Goal: Task Accomplishment & Management: Complete application form

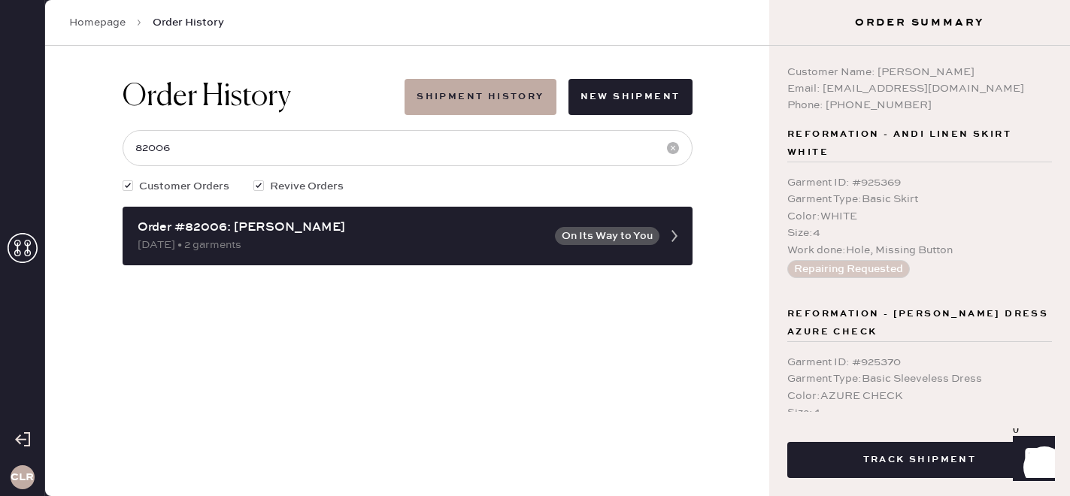
scroll to position [5, 0]
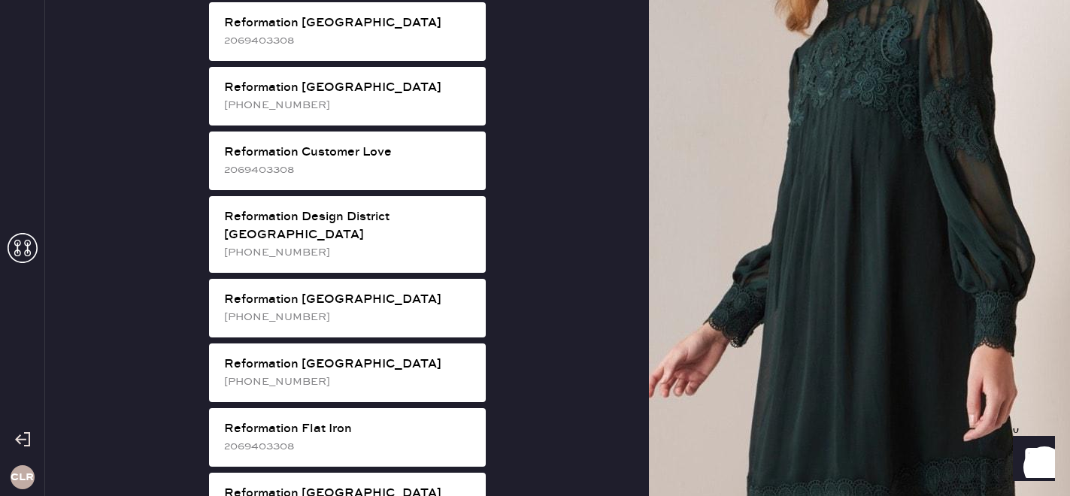
scroll to position [674, 0]
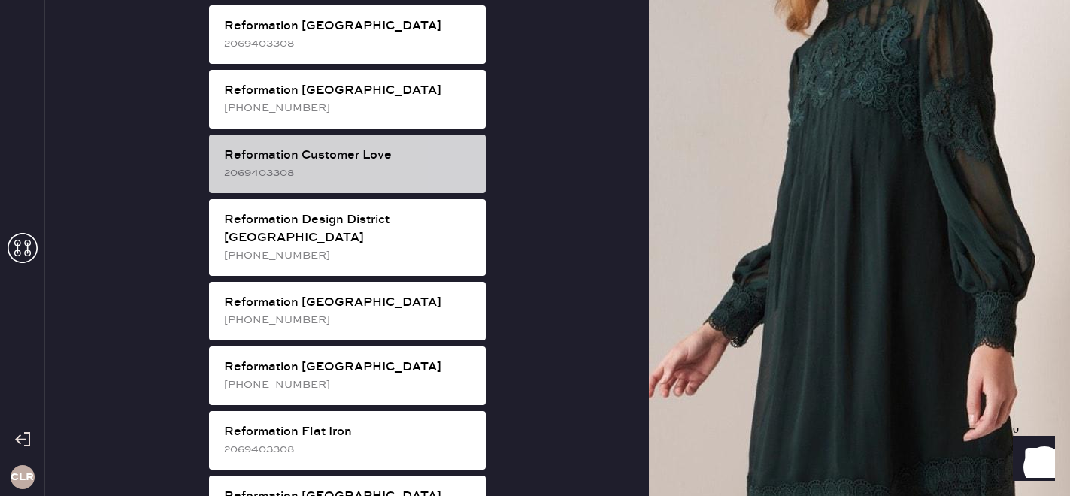
click at [353, 165] on div "2069403308" at bounding box center [349, 173] width 250 height 17
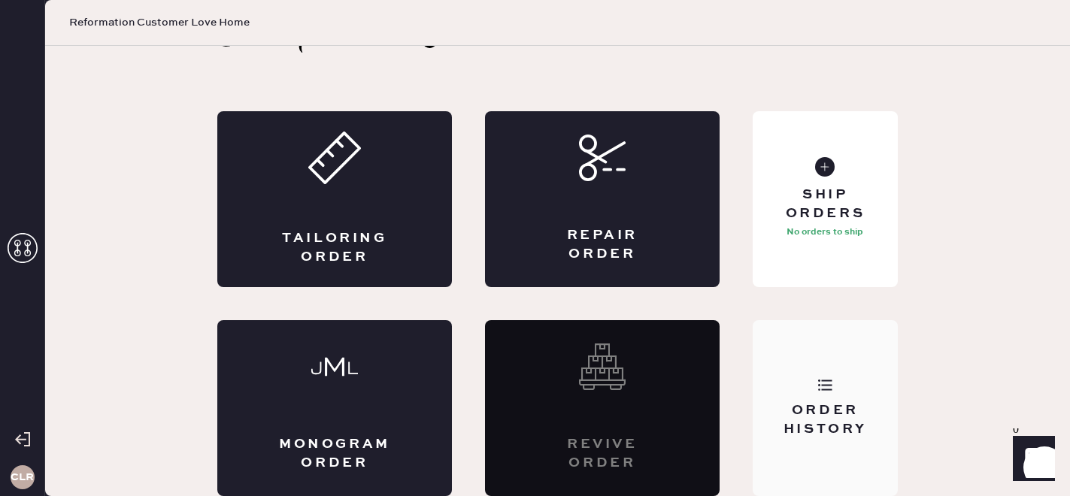
click at [842, 408] on div "Order History" at bounding box center [824, 420] width 121 height 38
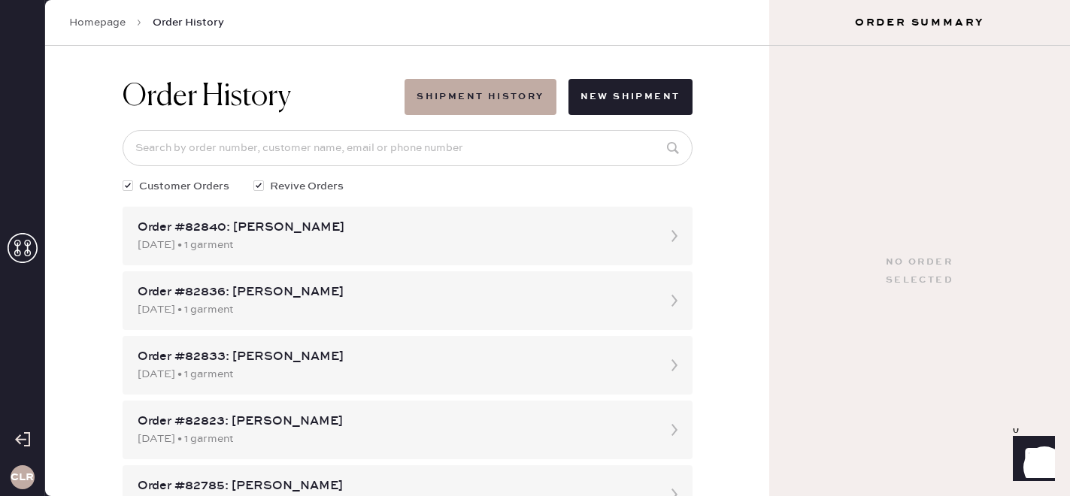
click at [112, 27] on link "Homepage" at bounding box center [97, 22] width 56 height 15
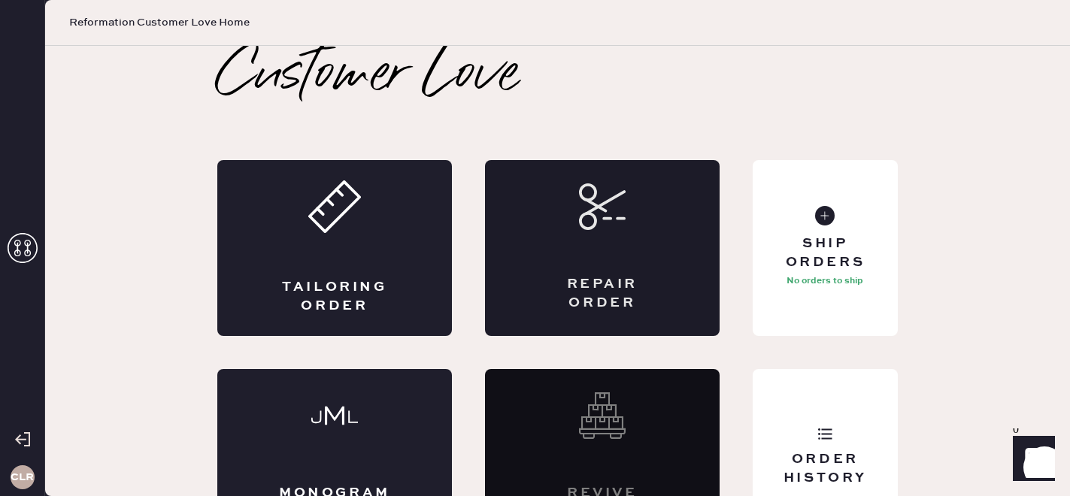
click at [601, 269] on div "Repair Order" at bounding box center [602, 248] width 235 height 176
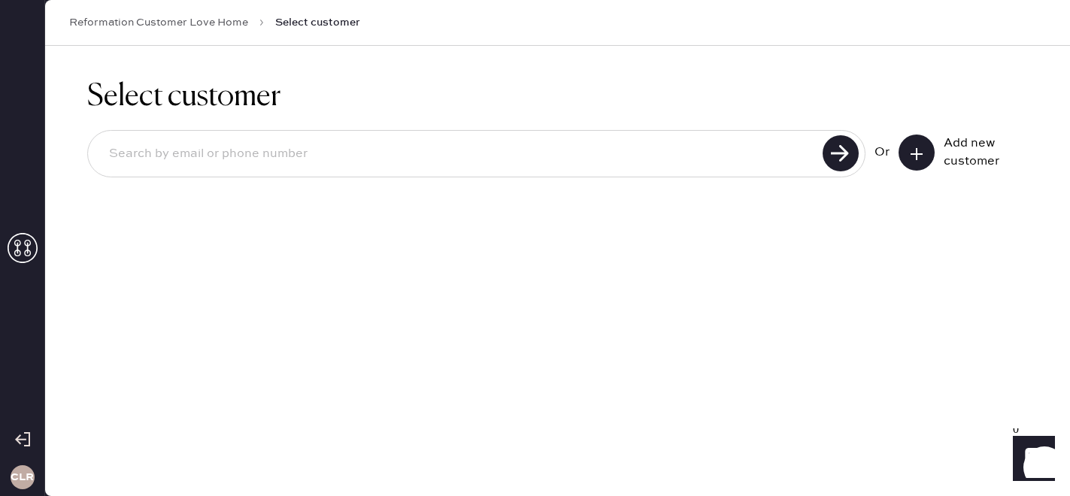
click at [304, 157] on input at bounding box center [457, 154] width 721 height 35
paste input "[EMAIL_ADDRESS][PERSON_NAME][DOMAIN_NAME]"
click at [304, 157] on input "[EMAIL_ADDRESS][PERSON_NAME][DOMAIN_NAME]" at bounding box center [457, 154] width 721 height 35
type input "[EMAIL_ADDRESS][PERSON_NAME][DOMAIN_NAME]"
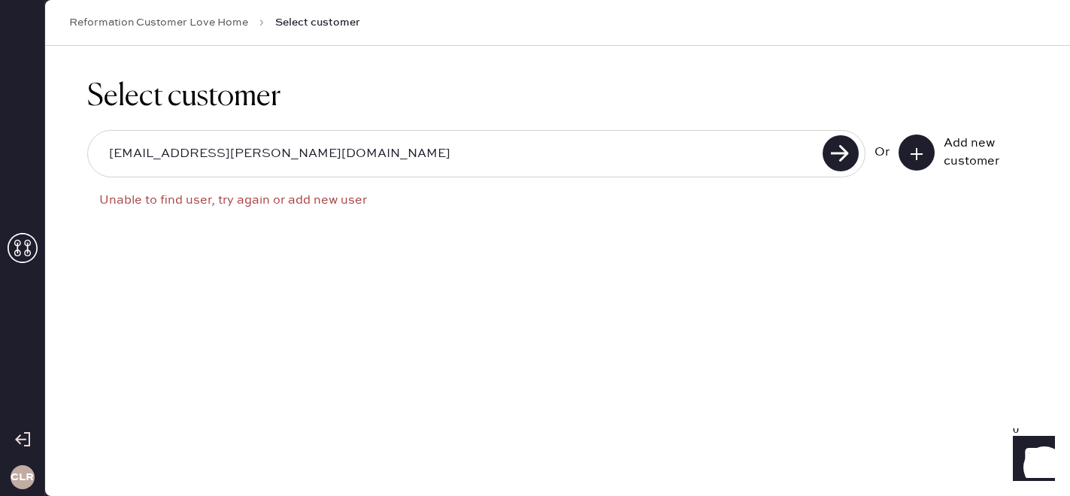
click at [920, 153] on use at bounding box center [916, 154] width 12 height 12
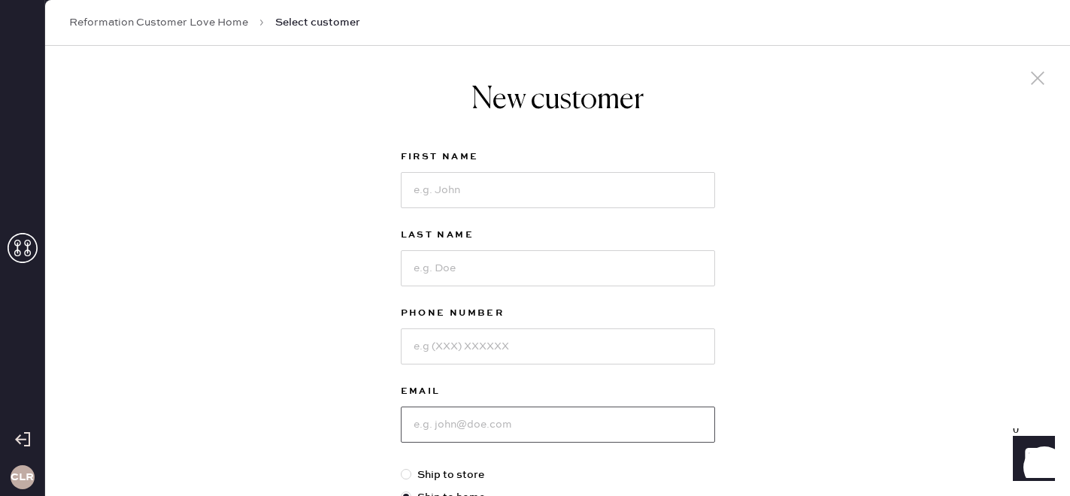
click at [465, 421] on input at bounding box center [558, 425] width 314 height 36
paste input "[EMAIL_ADDRESS][PERSON_NAME][DOMAIN_NAME]"
type input "[EMAIL_ADDRESS][PERSON_NAME][DOMAIN_NAME]"
click at [447, 177] on input at bounding box center [558, 190] width 314 height 36
paste input "[PERSON_NAME]"
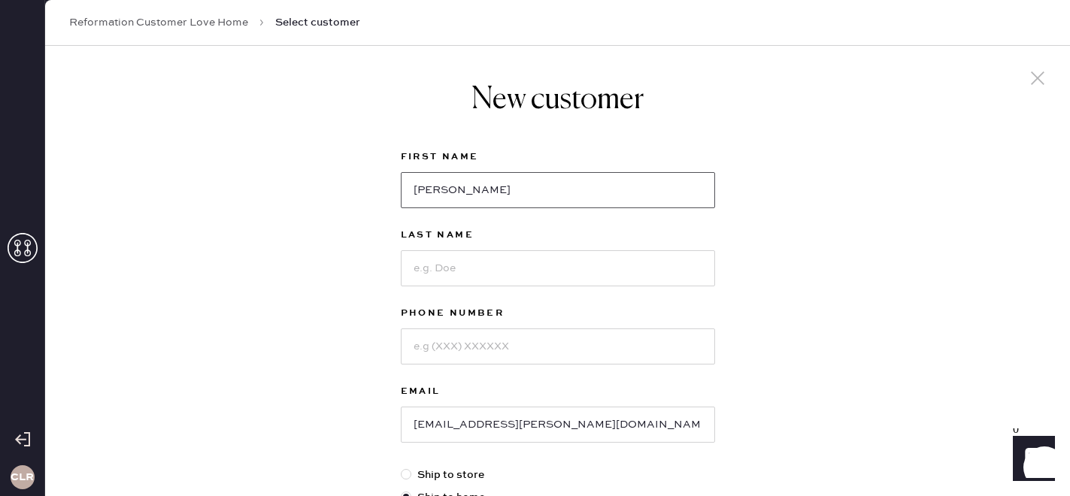
click at [488, 191] on input "[PERSON_NAME]" at bounding box center [558, 190] width 314 height 36
type input "[PERSON_NAME]"
click at [426, 271] on input at bounding box center [558, 268] width 314 height 36
paste input "[PERSON_NAME]"
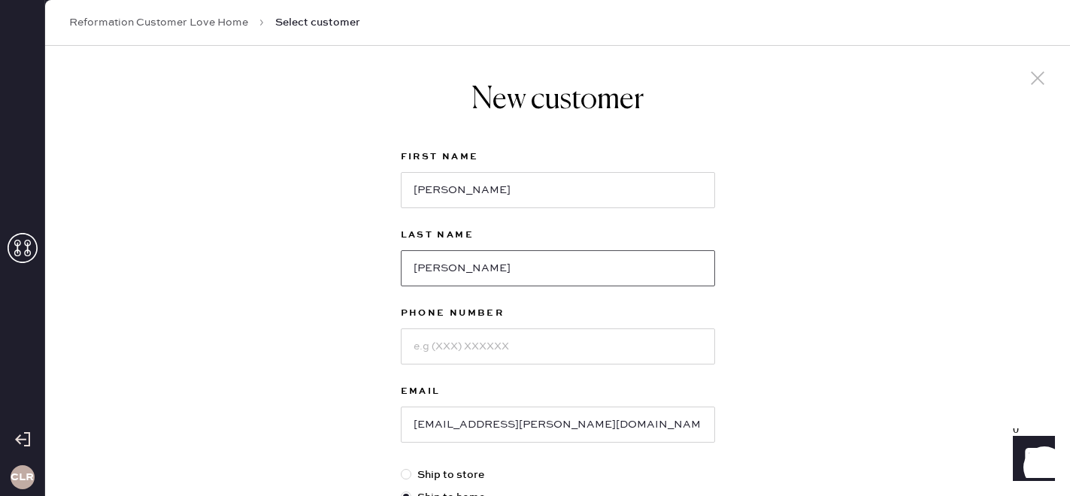
type input "[PERSON_NAME]"
click at [483, 346] on input at bounding box center [558, 346] width 314 height 36
paste input "5133934000"
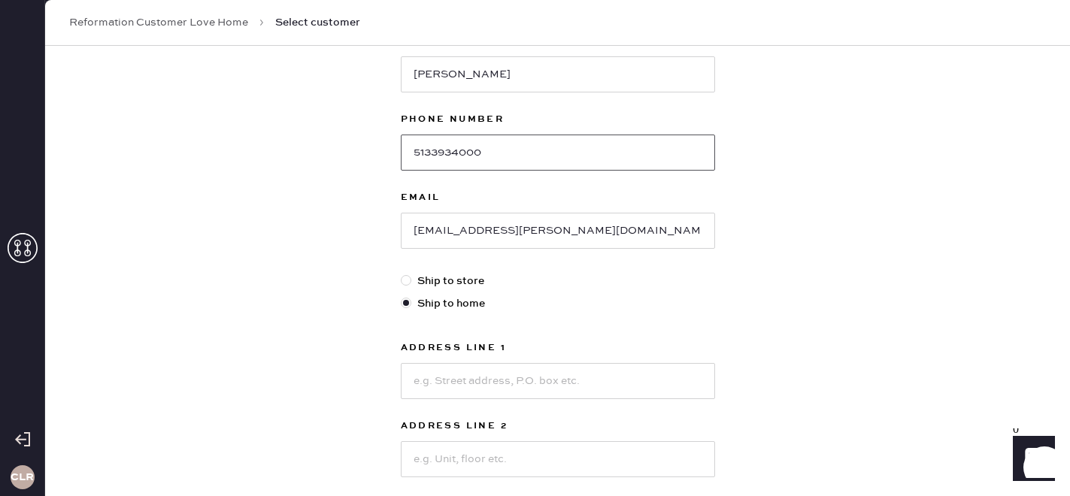
scroll to position [259, 0]
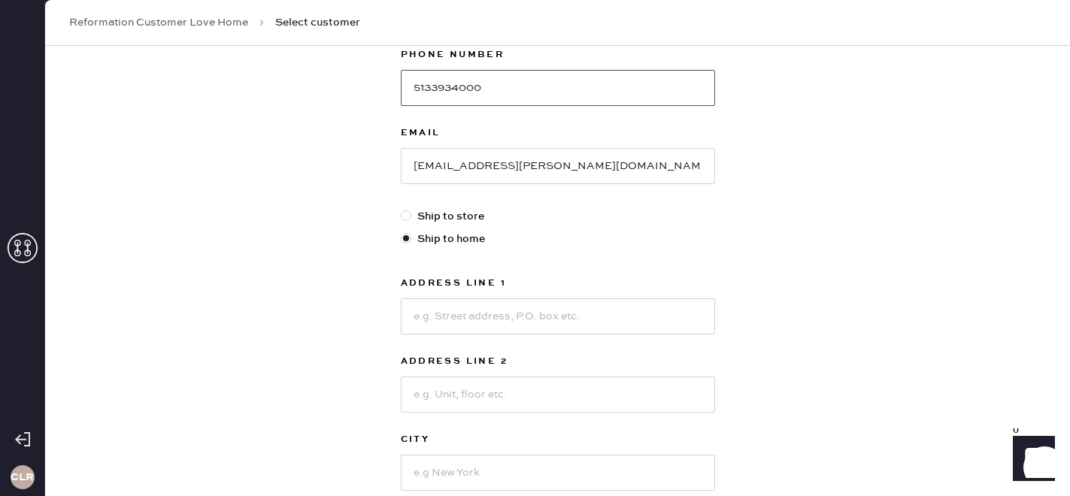
type input "5133934000"
click at [467, 320] on input at bounding box center [558, 316] width 314 height 36
paste input "[STREET_ADDRESS]"
type input "[STREET_ADDRESS]"
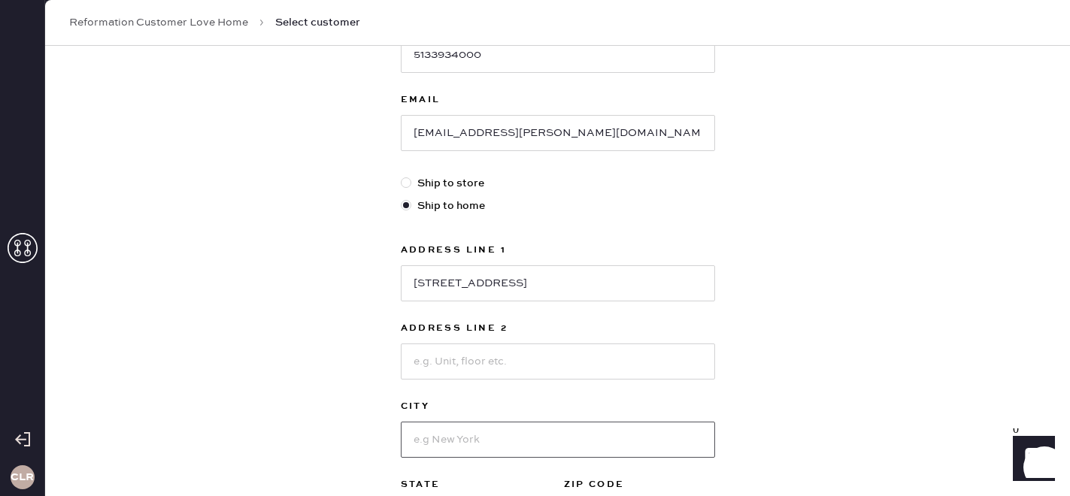
click at [427, 441] on input at bounding box center [558, 440] width 314 height 36
paste input "[GEOGRAPHIC_DATA]"
click at [442, 441] on input "[GEOGRAPHIC_DATA]" at bounding box center [558, 440] width 314 height 36
type input "[GEOGRAPHIC_DATA]"
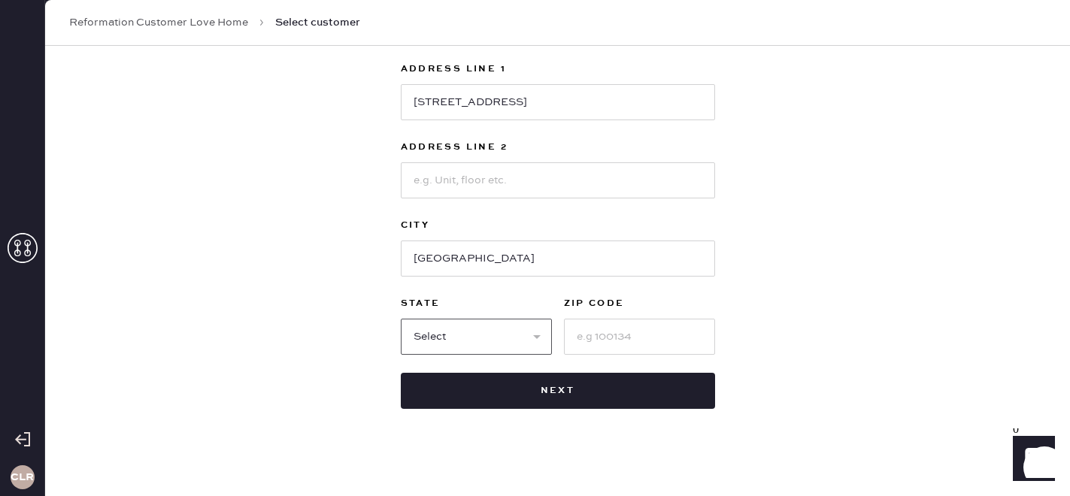
click at [455, 343] on select "Select AK AL AR AZ CA CO CT [GEOGRAPHIC_DATA] DE FL [GEOGRAPHIC_DATA] HI [GEOGR…" at bounding box center [476, 337] width 151 height 36
select select "KY"
click at [401, 319] on select "Select AK AL AR AZ CA CO CT [GEOGRAPHIC_DATA] DE FL [GEOGRAPHIC_DATA] HI [GEOGR…" at bounding box center [476, 337] width 151 height 36
click at [591, 336] on input at bounding box center [639, 337] width 151 height 36
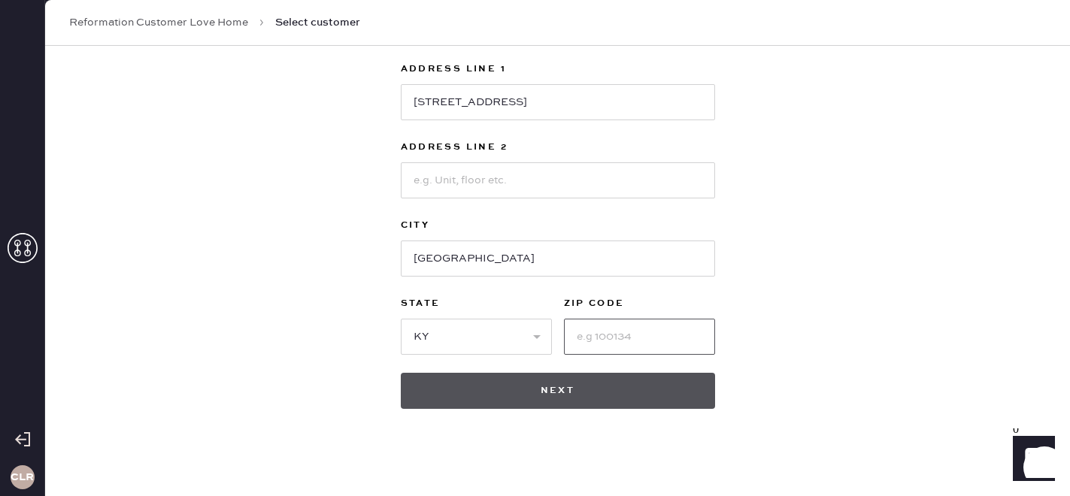
paste input "41017"
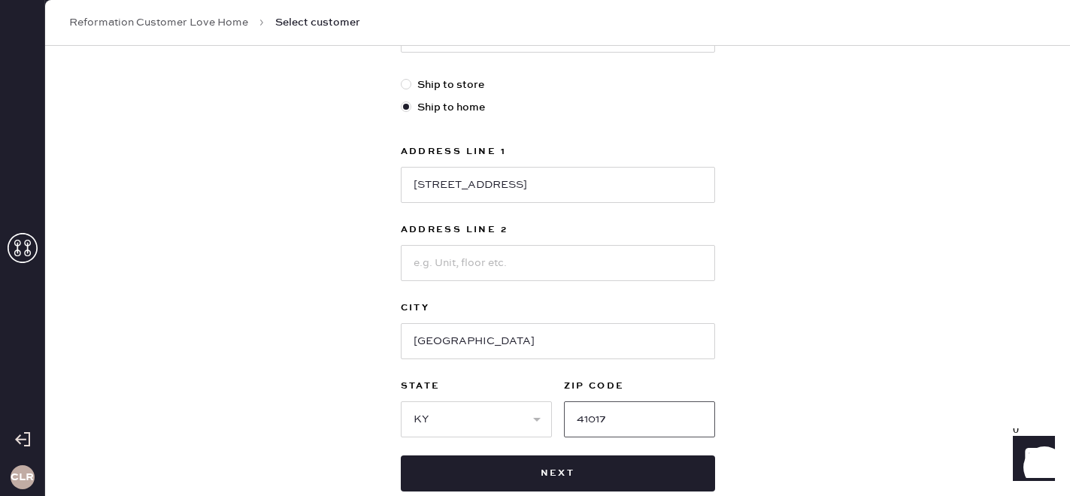
scroll to position [385, 0]
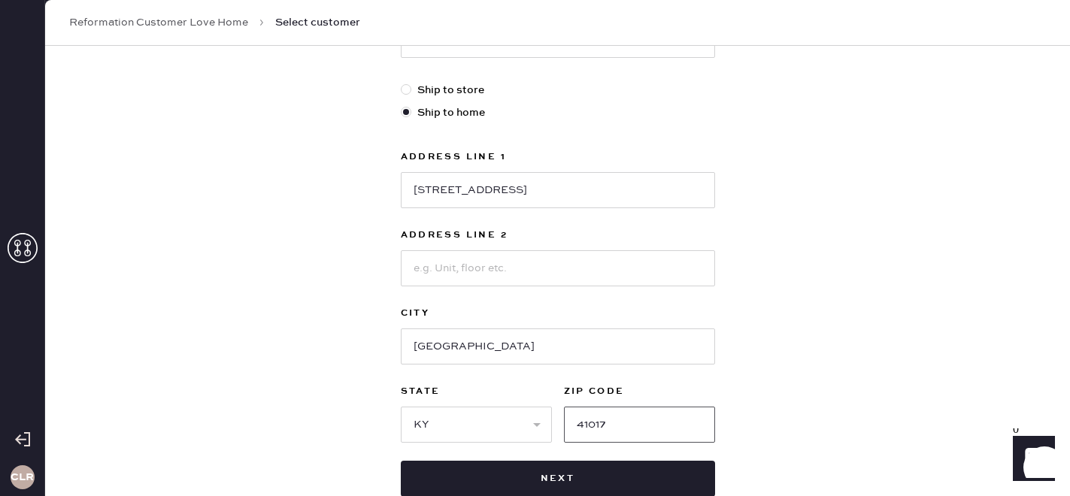
type input "41017"
click at [442, 271] on input at bounding box center [558, 268] width 314 height 36
paste input "apartment 5"
click at [418, 268] on input "apartment 5" at bounding box center [558, 268] width 314 height 36
type input "Apartment 5"
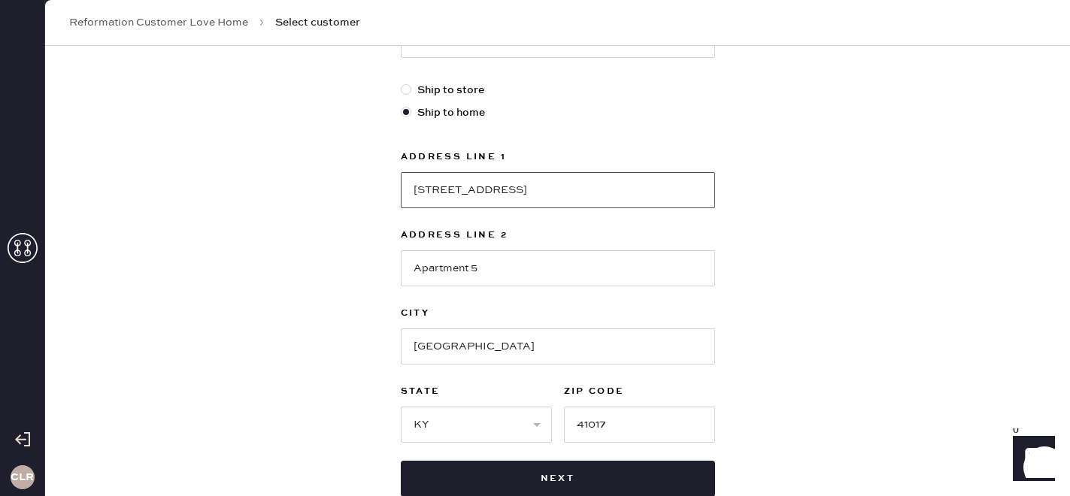
click at [437, 186] on input "[STREET_ADDRESS]" at bounding box center [558, 190] width 314 height 36
click at [493, 186] on input "[STREET_ADDRESS]" at bounding box center [558, 190] width 314 height 36
type input "[STREET_ADDRESS]"
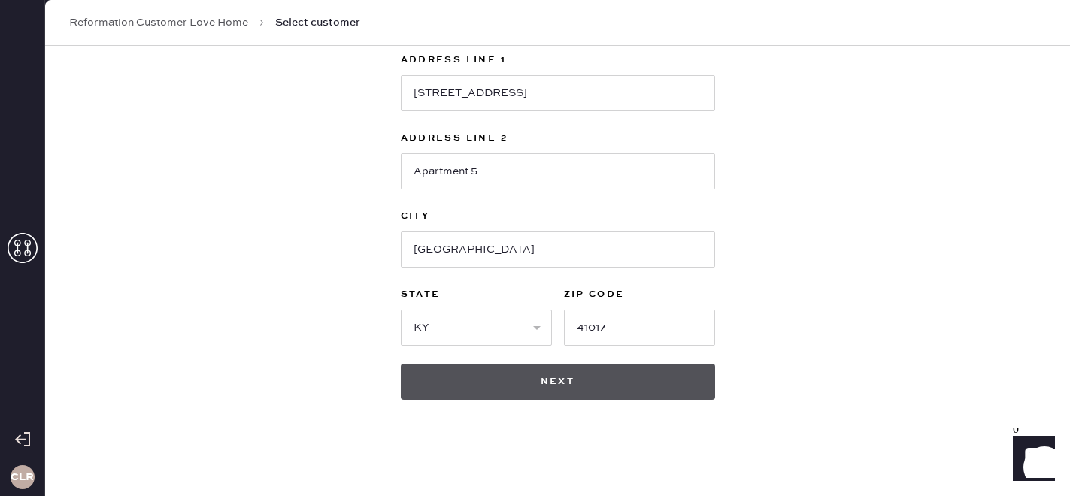
click at [502, 375] on button "Next" at bounding box center [558, 382] width 314 height 36
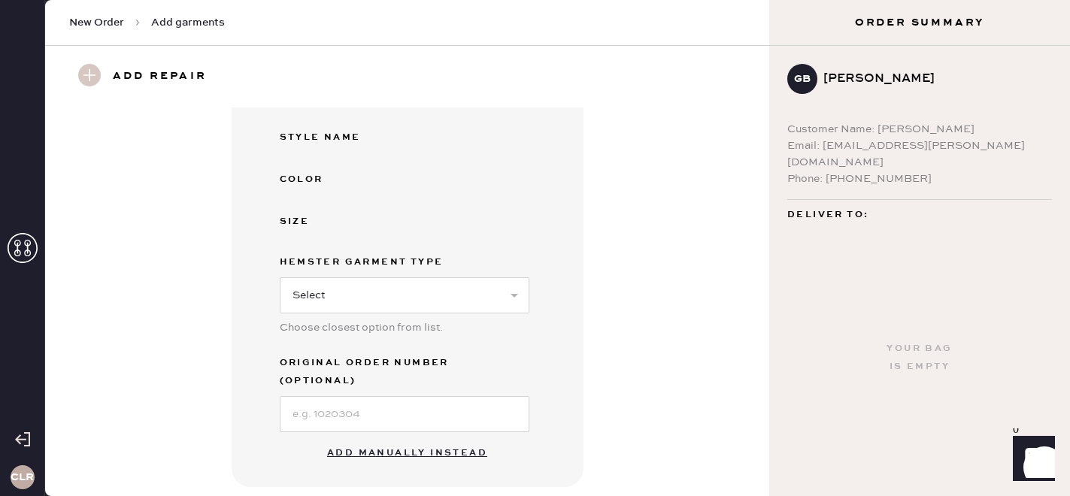
click at [398, 438] on button "Add manually instead" at bounding box center [407, 453] width 178 height 30
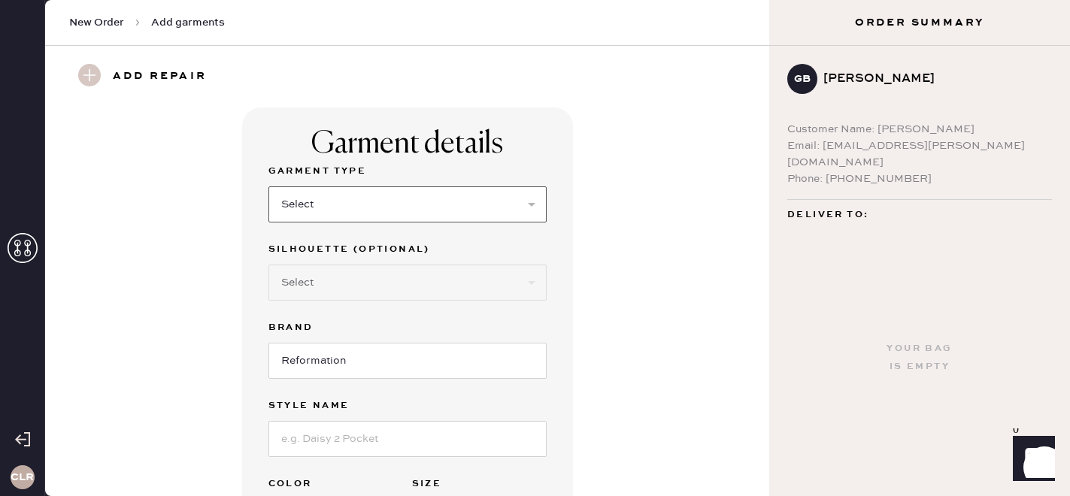
click at [419, 195] on select "Select Basic Skirt Jeans Leggings Pants Shorts Basic Sleeved Dress Basic Sleeve…" at bounding box center [407, 204] width 278 height 36
select select "7"
click at [268, 186] on select "Select Basic Skirt Jeans Leggings Pants Shorts Basic Sleeved Dress Basic Sleeve…" at bounding box center [407, 204] width 278 height 36
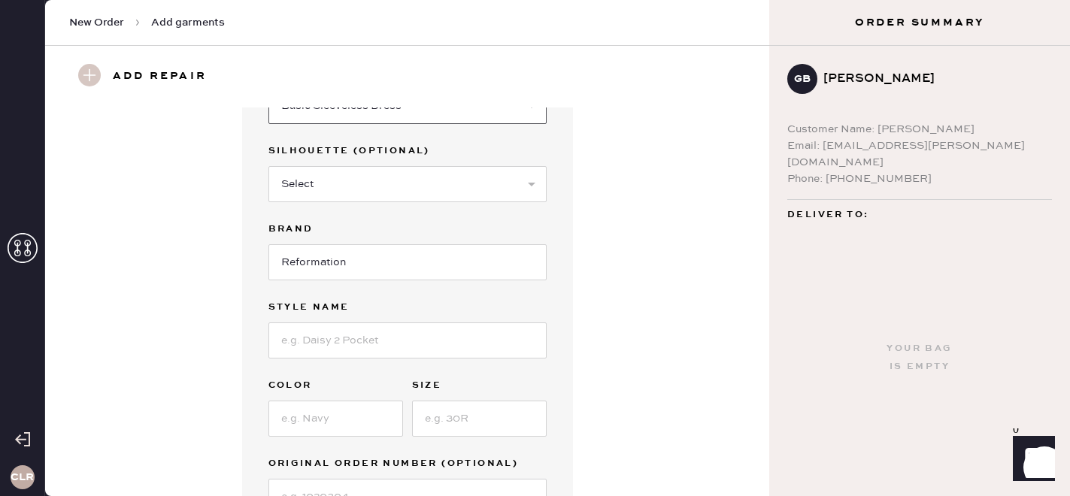
scroll to position [108, 0]
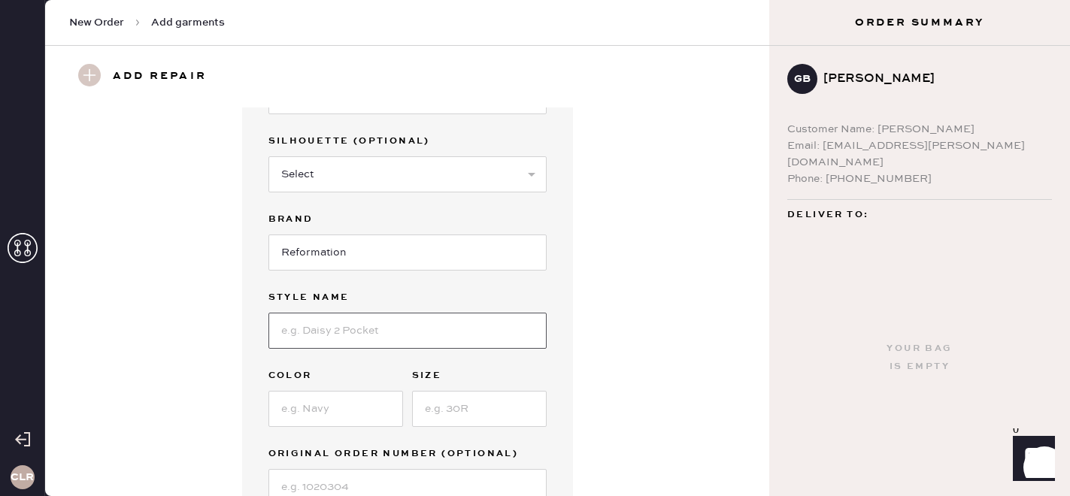
click at [344, 330] on input at bounding box center [407, 331] width 278 height 36
paste input "Astoria Dress"
type input "Astoria Dress"
click at [302, 407] on input at bounding box center [335, 409] width 135 height 36
paste input "Dusk"
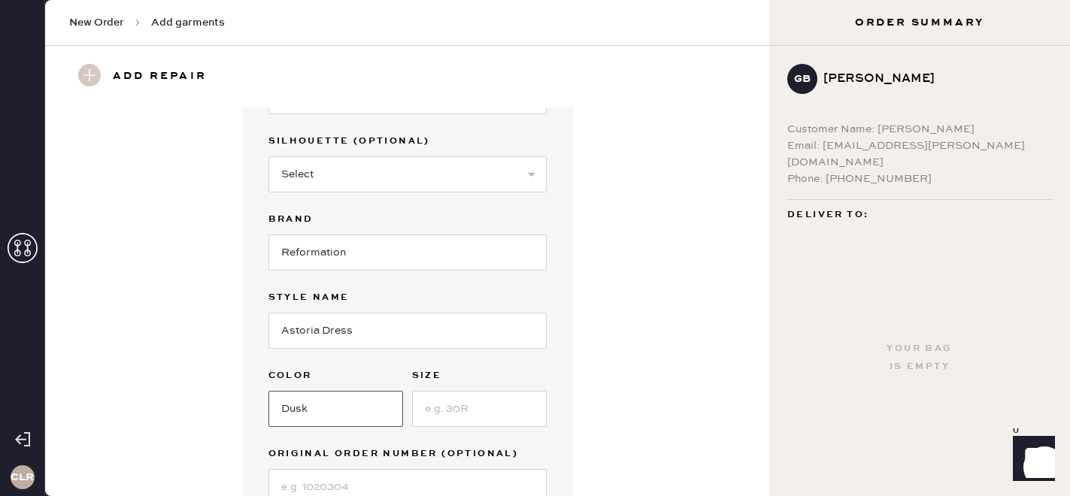
type input "Dusk"
click at [479, 405] on input at bounding box center [479, 409] width 135 height 36
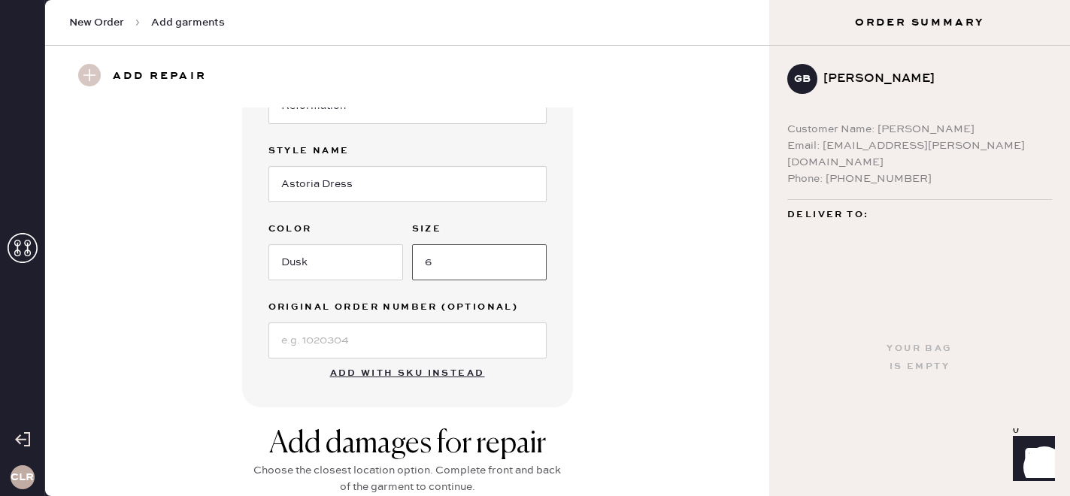
scroll to position [256, 0]
type input "6"
click at [444, 341] on input at bounding box center [407, 340] width 278 height 36
paste input "S14535938"
type input "S14535938"
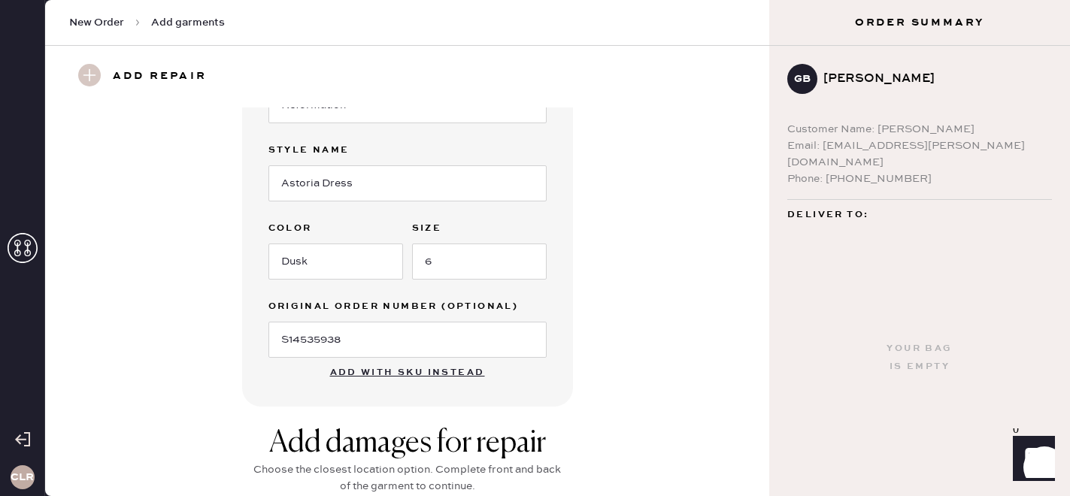
click at [657, 368] on div "Garment details Garment Type Select Basic Skirt Jeans Leggings Pants Shorts Bas…" at bounding box center [407, 129] width 670 height 555
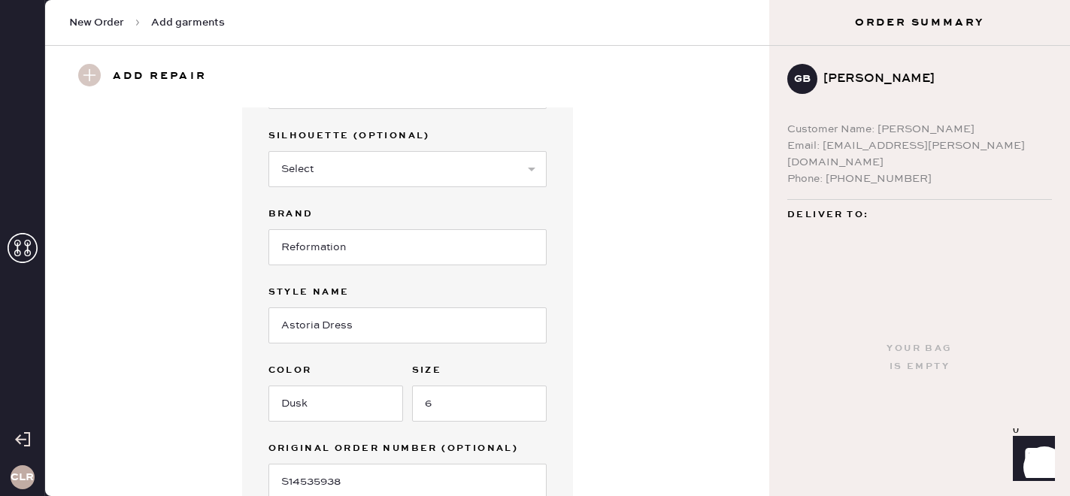
scroll to position [0, 0]
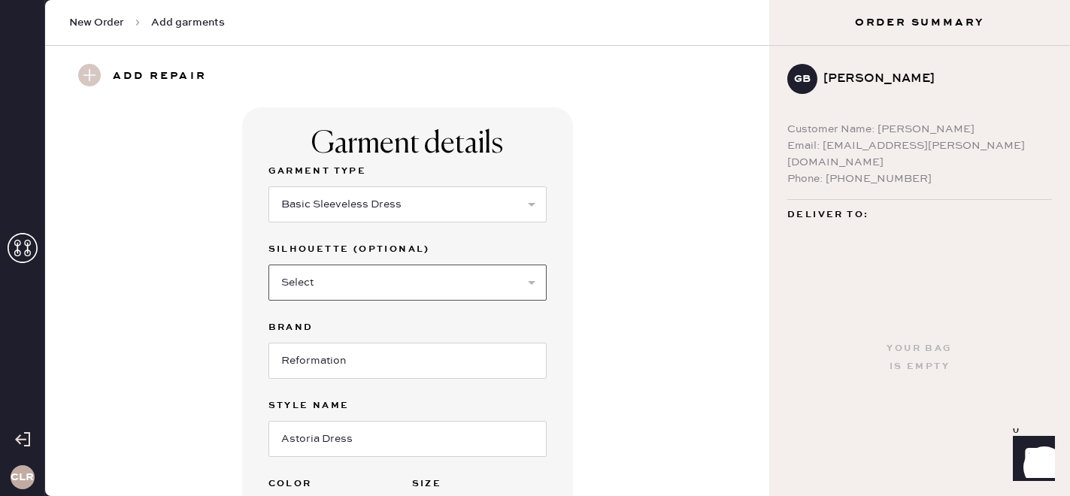
click at [531, 292] on select "Select Maxi Dress Midi Dress Mini Dress Other" at bounding box center [407, 283] width 278 height 36
select select "32"
click at [268, 265] on select "Select Maxi Dress Midi Dress Mini Dress Other" at bounding box center [407, 283] width 278 height 36
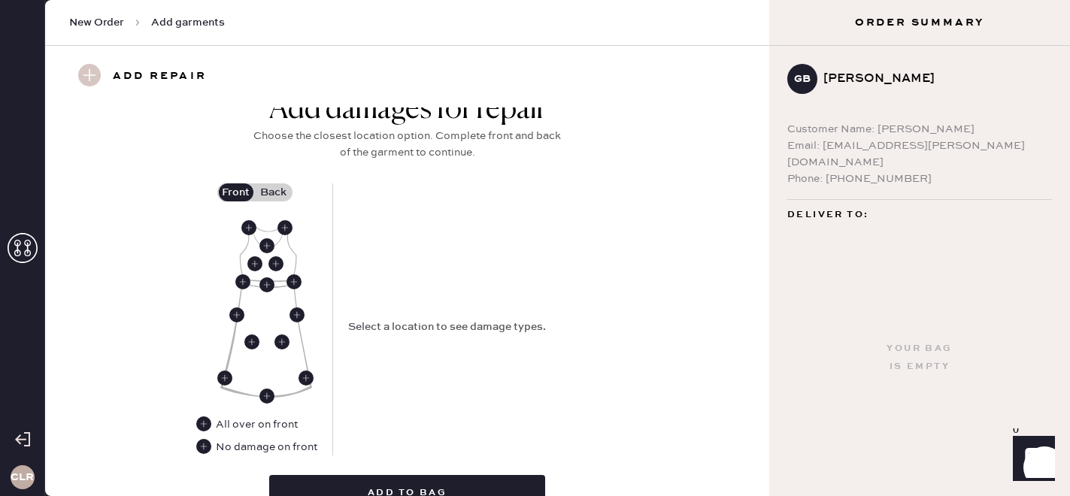
scroll to position [661, 0]
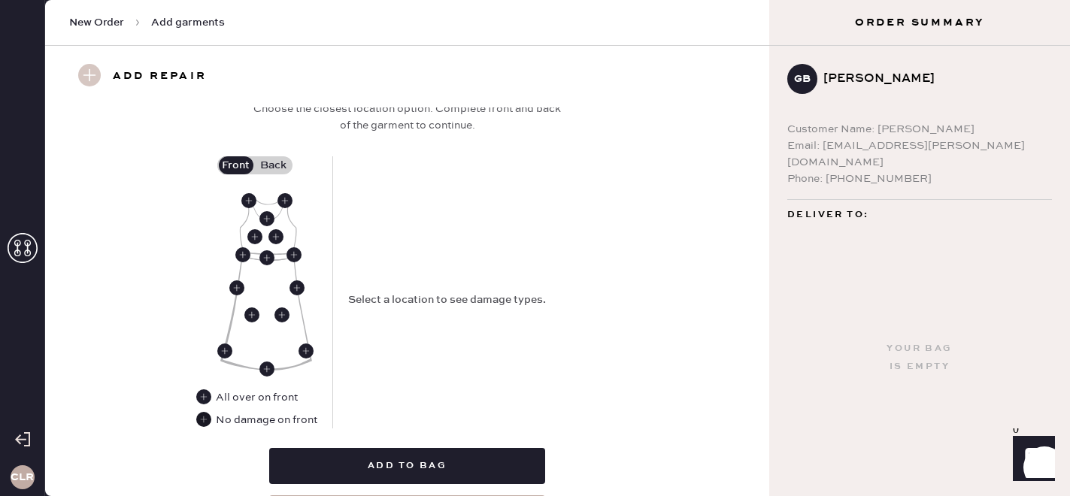
click at [208, 418] on use at bounding box center [203, 419] width 15 height 15
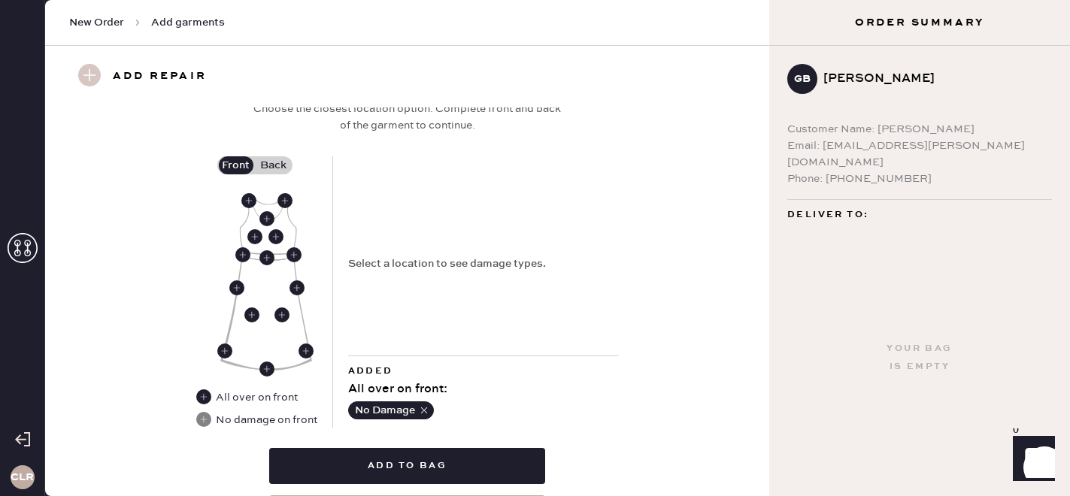
click at [278, 163] on label "Back" at bounding box center [274, 165] width 38 height 18
click at [274, 165] on input "Back" at bounding box center [274, 165] width 0 height 0
click at [267, 207] on use at bounding box center [269, 203] width 15 height 15
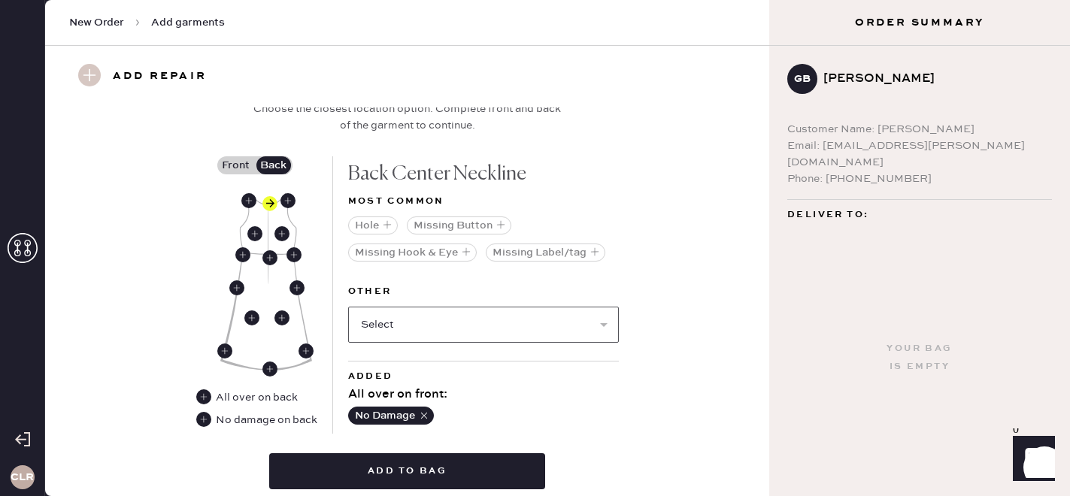
click at [398, 317] on select "Select Broken / Ripped Hem Broken Beads Broken Belt Loop Broken Button Broken C…" at bounding box center [483, 325] width 271 height 36
select select "1611"
click at [348, 307] on select "Select Broken / Ripped Hem Broken Beads Broken Belt Loop Broken Button Broken C…" at bounding box center [483, 325] width 271 height 36
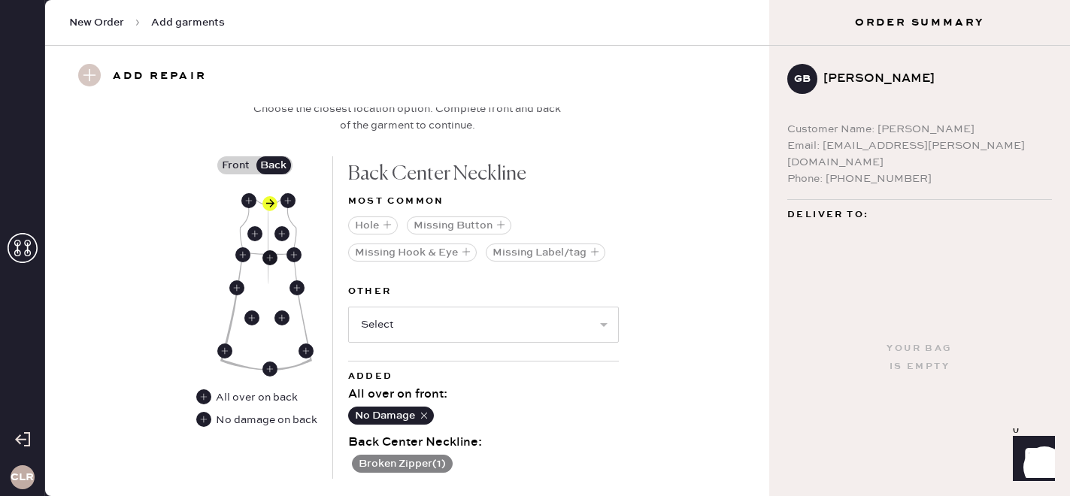
click at [268, 262] on use at bounding box center [269, 257] width 15 height 15
click at [441, 463] on button "Broken Zipper ( 1 )" at bounding box center [402, 464] width 101 height 18
click at [359, 460] on use at bounding box center [356, 464] width 15 height 15
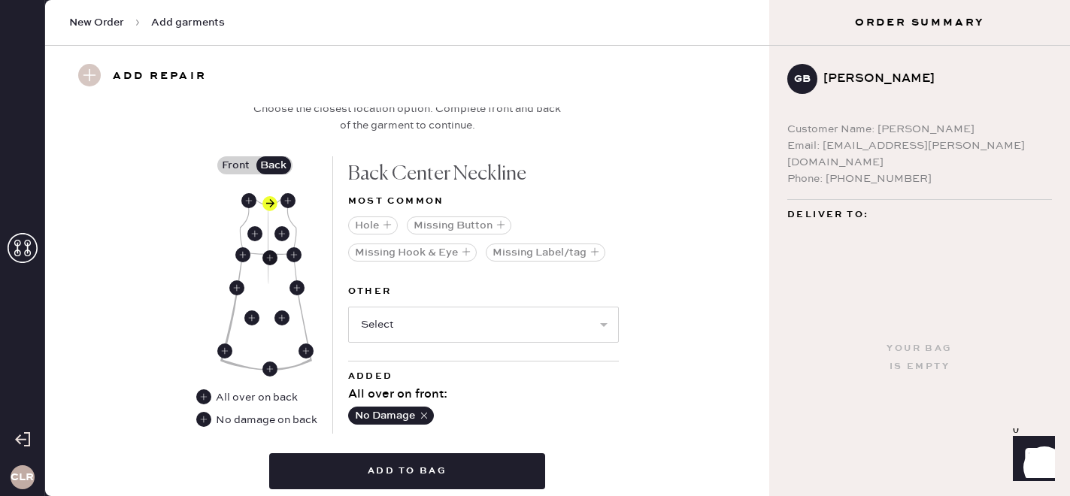
click at [271, 258] on use at bounding box center [269, 257] width 15 height 15
click at [432, 327] on select "Select Broken / Ripped Hem Broken Beads Broken Belt Loop Broken Button Broken C…" at bounding box center [483, 325] width 271 height 36
select select "1611"
click at [348, 307] on select "Select Broken / Ripped Hem Broken Beads Broken Belt Loop Broken Button Broken C…" at bounding box center [483, 325] width 271 height 36
select select
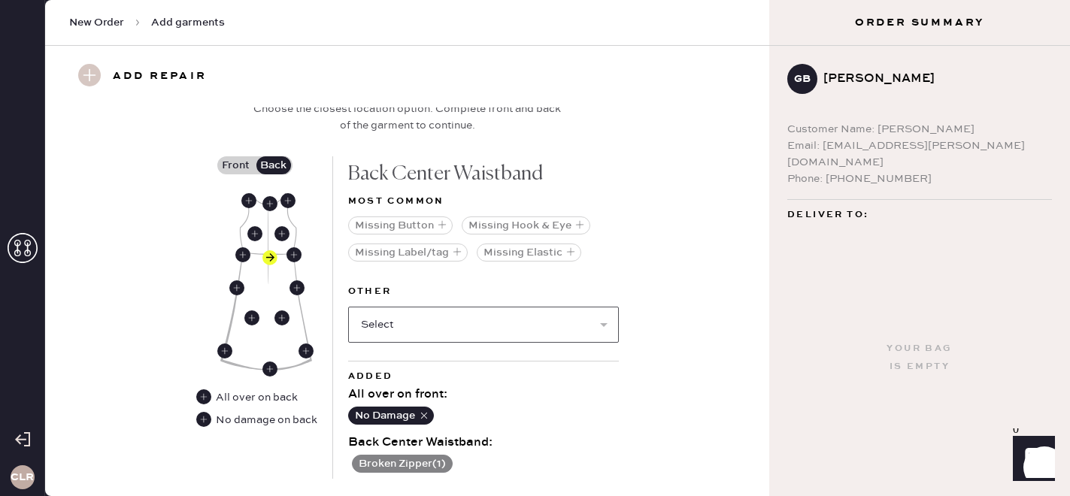
scroll to position [801, 0]
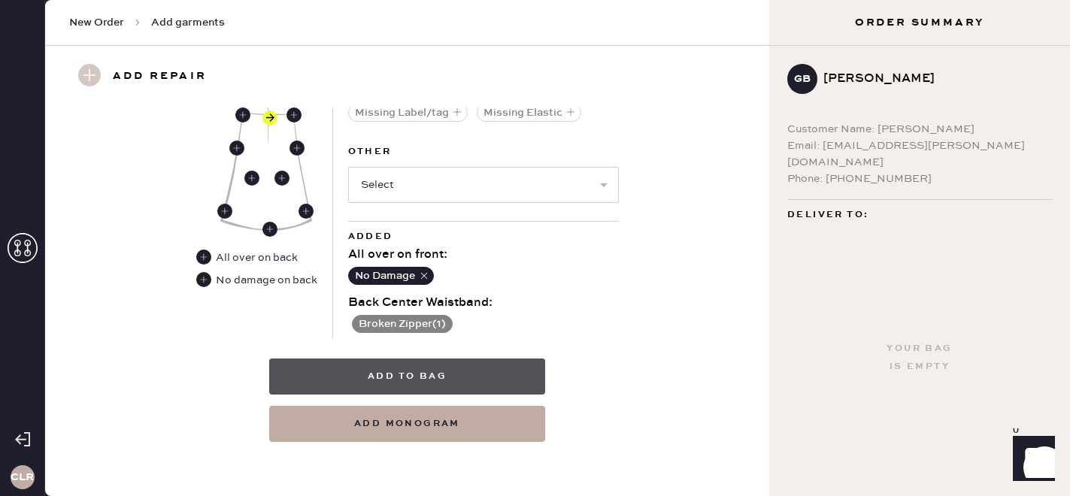
click at [533, 373] on button "Add to bag" at bounding box center [407, 377] width 276 height 36
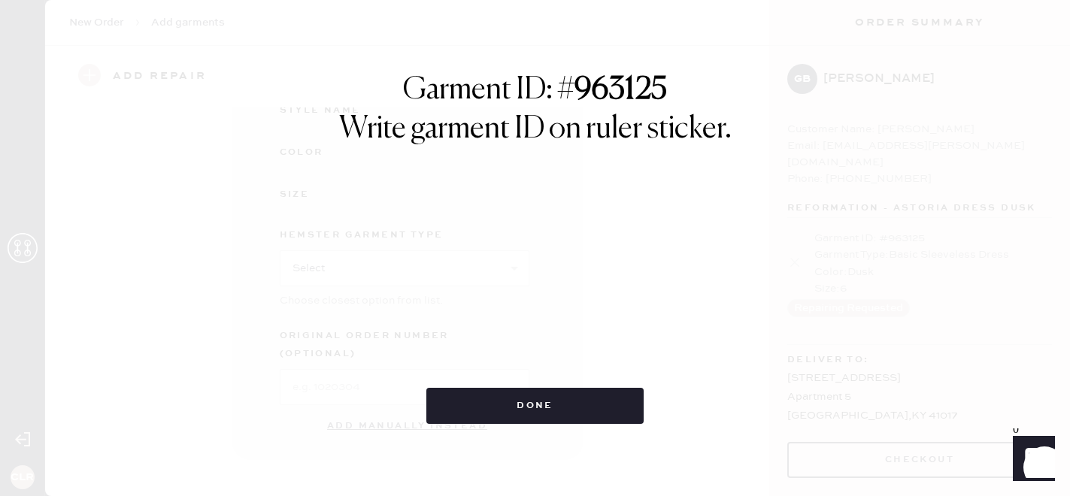
scroll to position [244, 0]
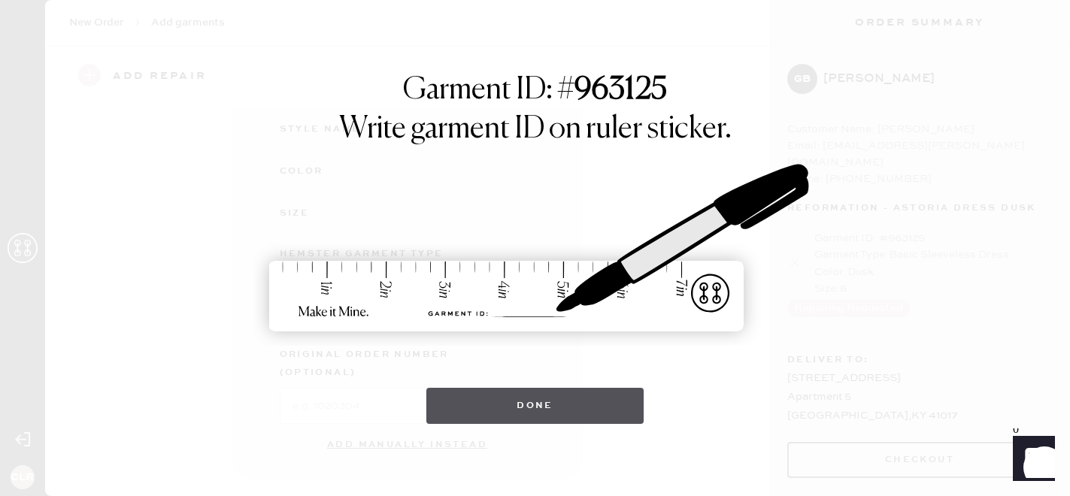
click at [531, 409] on button "Done" at bounding box center [534, 406] width 217 height 36
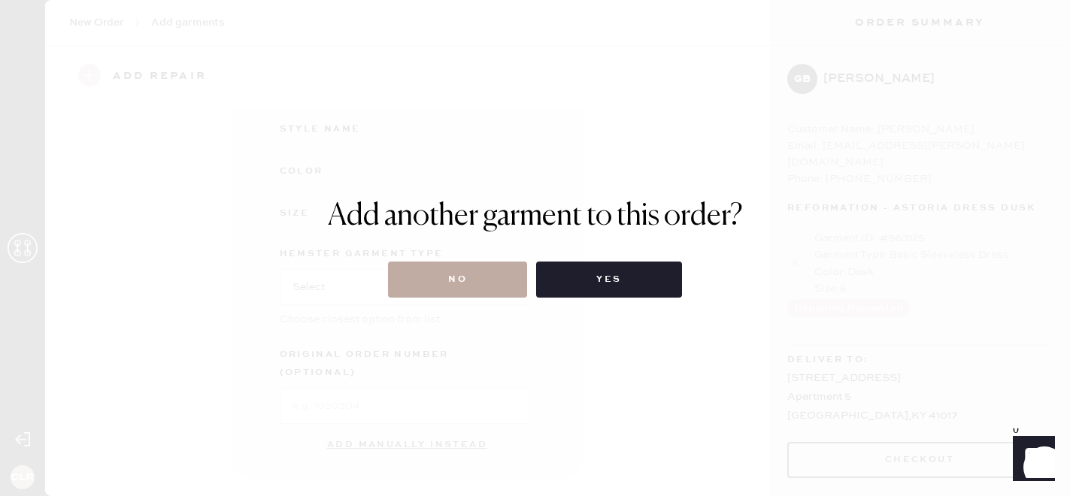
click at [484, 283] on button "No" at bounding box center [457, 280] width 139 height 36
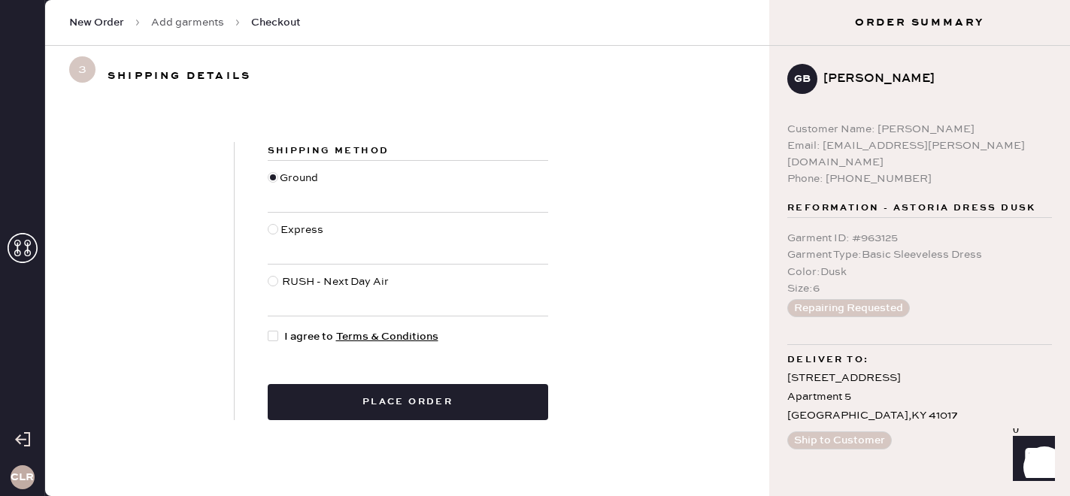
click at [271, 331] on div at bounding box center [273, 336] width 11 height 11
click at [268, 329] on input "I agree to Terms & Conditions" at bounding box center [268, 328] width 1 height 1
checkbox input "true"
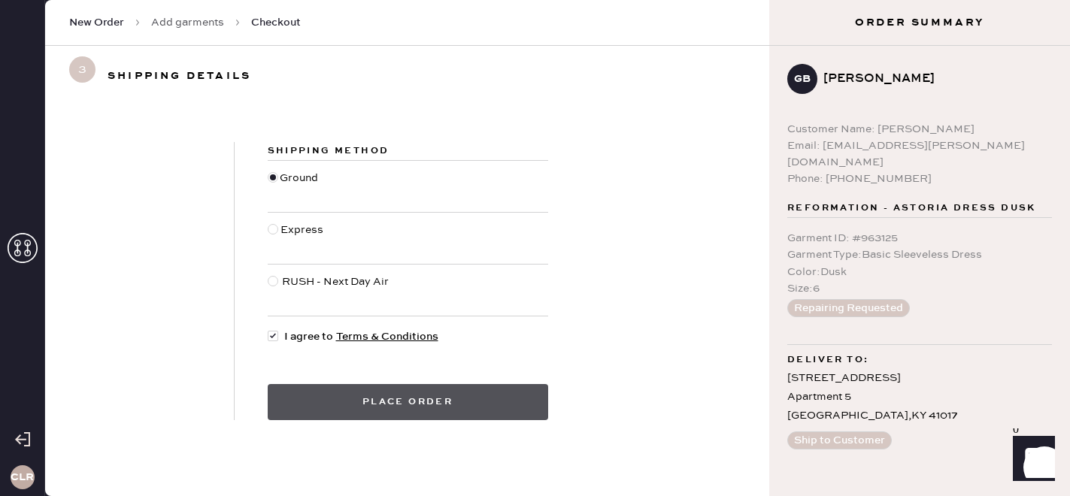
click at [344, 407] on button "Place order" at bounding box center [408, 402] width 280 height 36
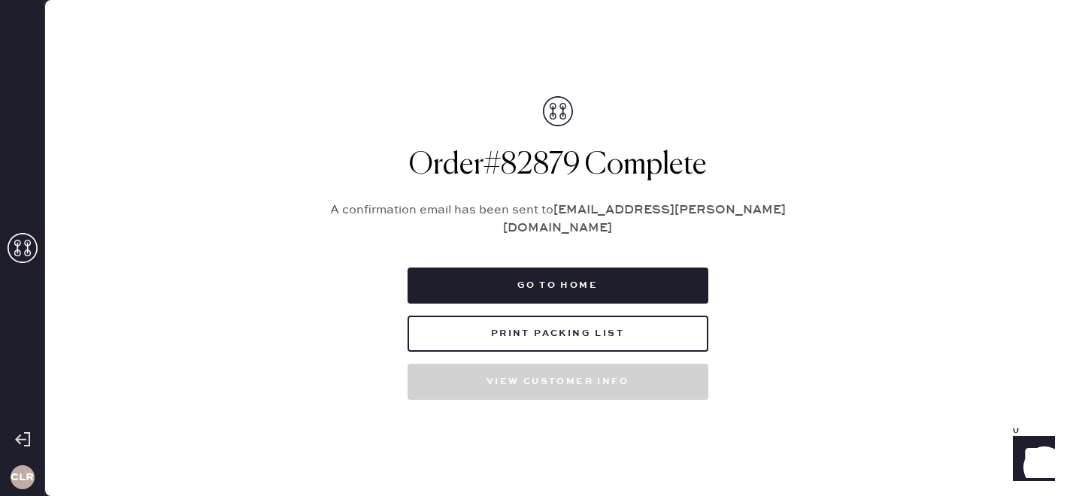
click at [549, 166] on h1 "Order # 82879 Complete" at bounding box center [557, 165] width 489 height 36
copy h1 "82879"
click at [559, 322] on button "Print Packing List" at bounding box center [557, 334] width 301 height 36
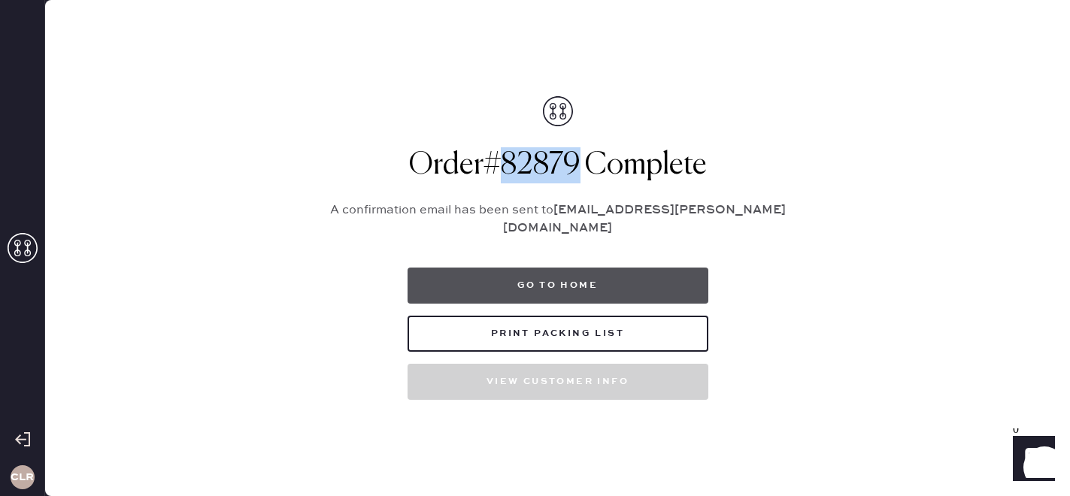
click at [588, 287] on button "Go to home" at bounding box center [557, 286] width 301 height 36
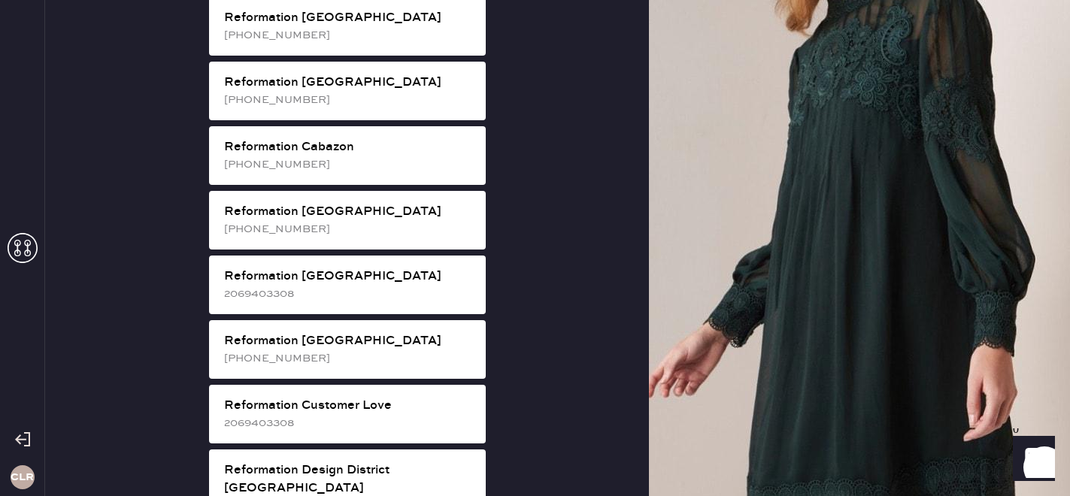
scroll to position [510, 0]
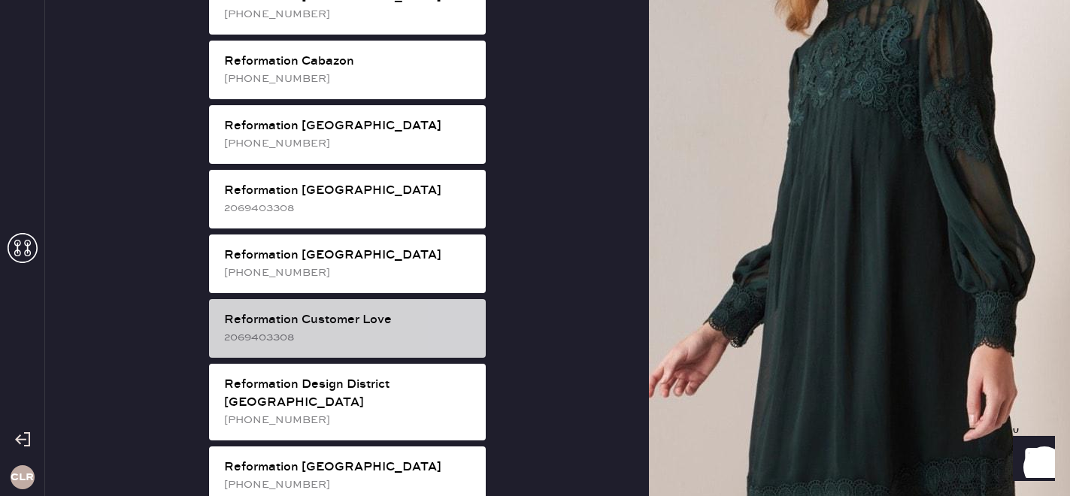
click at [378, 311] on div "Reformation Customer Love" at bounding box center [349, 320] width 250 height 18
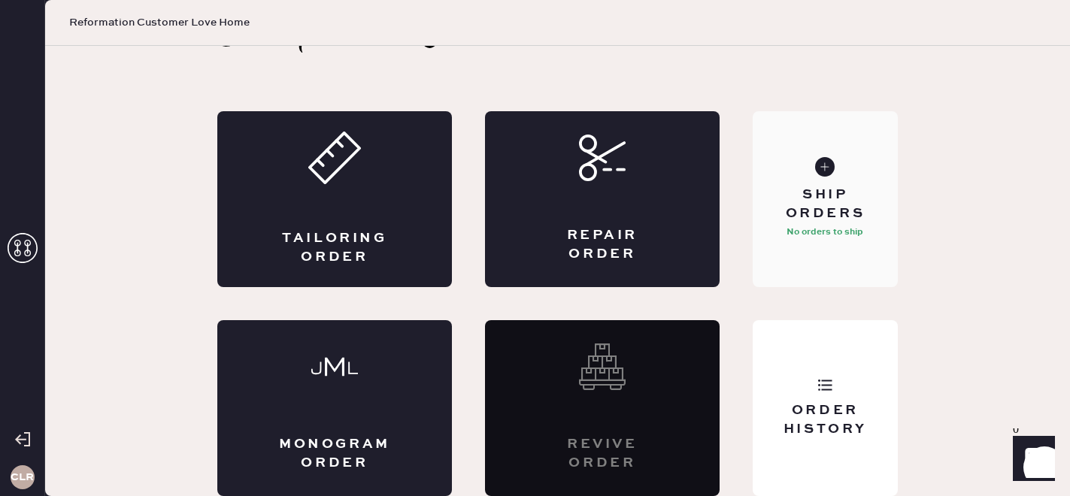
click at [832, 179] on div "Ship Orders No orders to ship" at bounding box center [824, 199] width 145 height 176
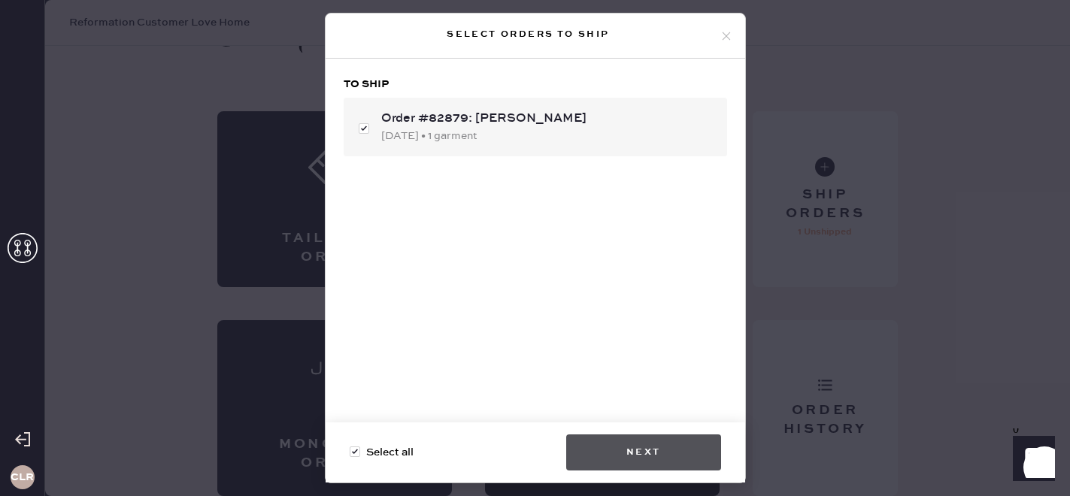
click at [628, 449] on button "Next" at bounding box center [643, 452] width 155 height 36
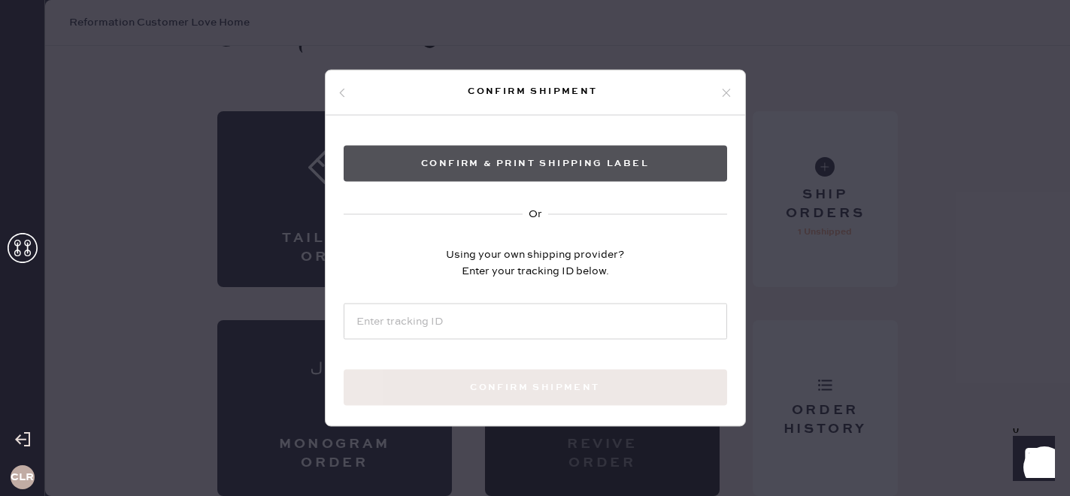
click at [634, 155] on button "Confirm & Print shipping label" at bounding box center [535, 164] width 383 height 36
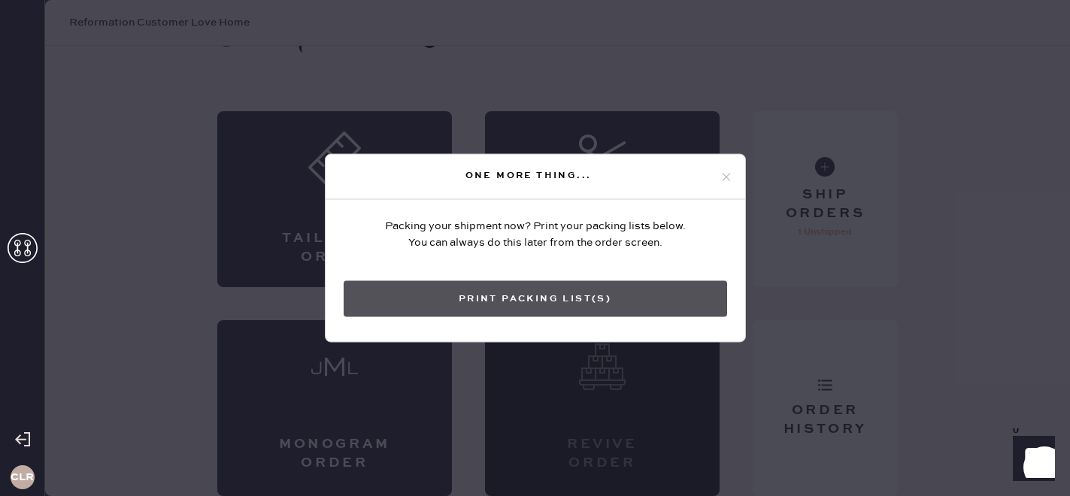
click at [625, 298] on button "Print Packing List(s)" at bounding box center [535, 299] width 383 height 36
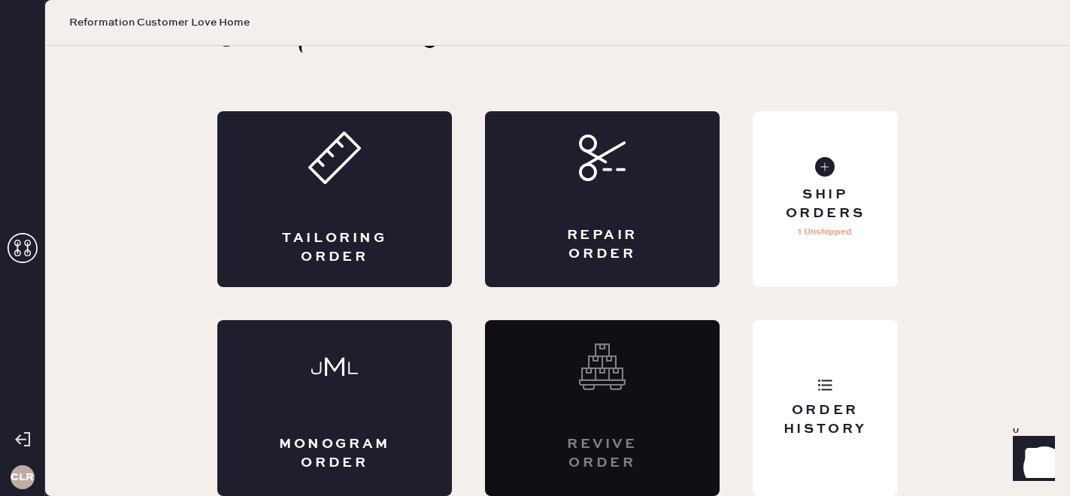
scroll to position [0, 0]
click at [825, 445] on div "Order History" at bounding box center [824, 408] width 145 height 176
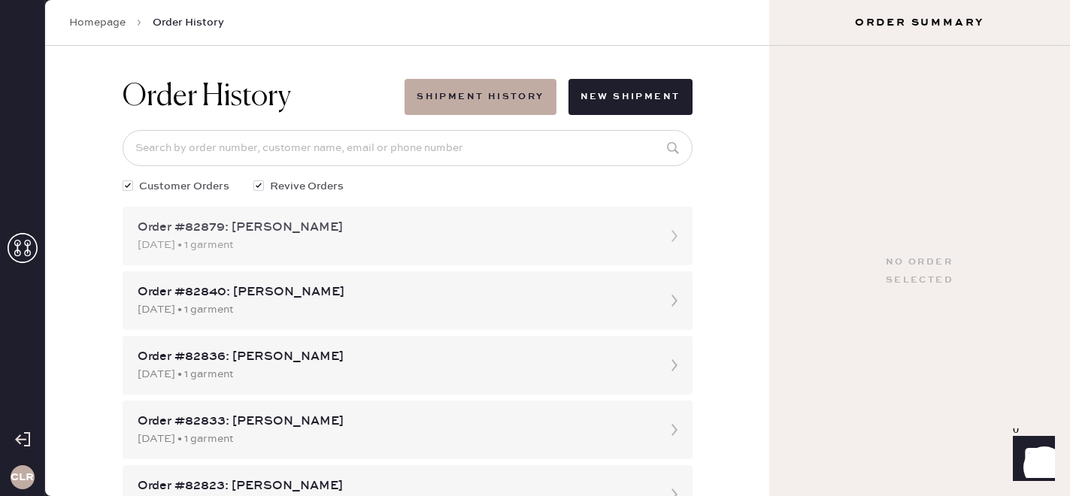
click at [289, 227] on div "Order #82879: [PERSON_NAME]" at bounding box center [394, 228] width 513 height 18
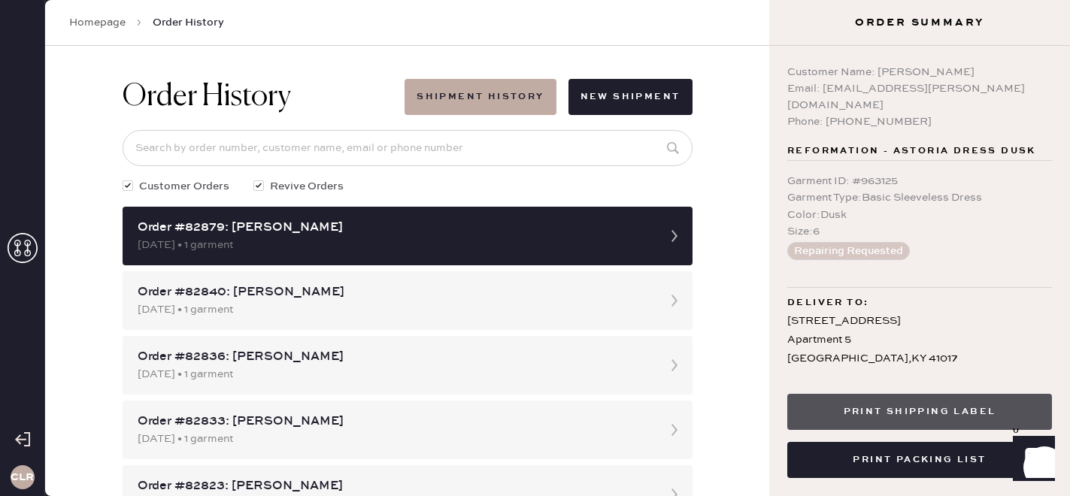
click at [886, 414] on button "Print Shipping Label" at bounding box center [919, 412] width 265 height 36
